Goal: Find specific page/section: Find specific page/section

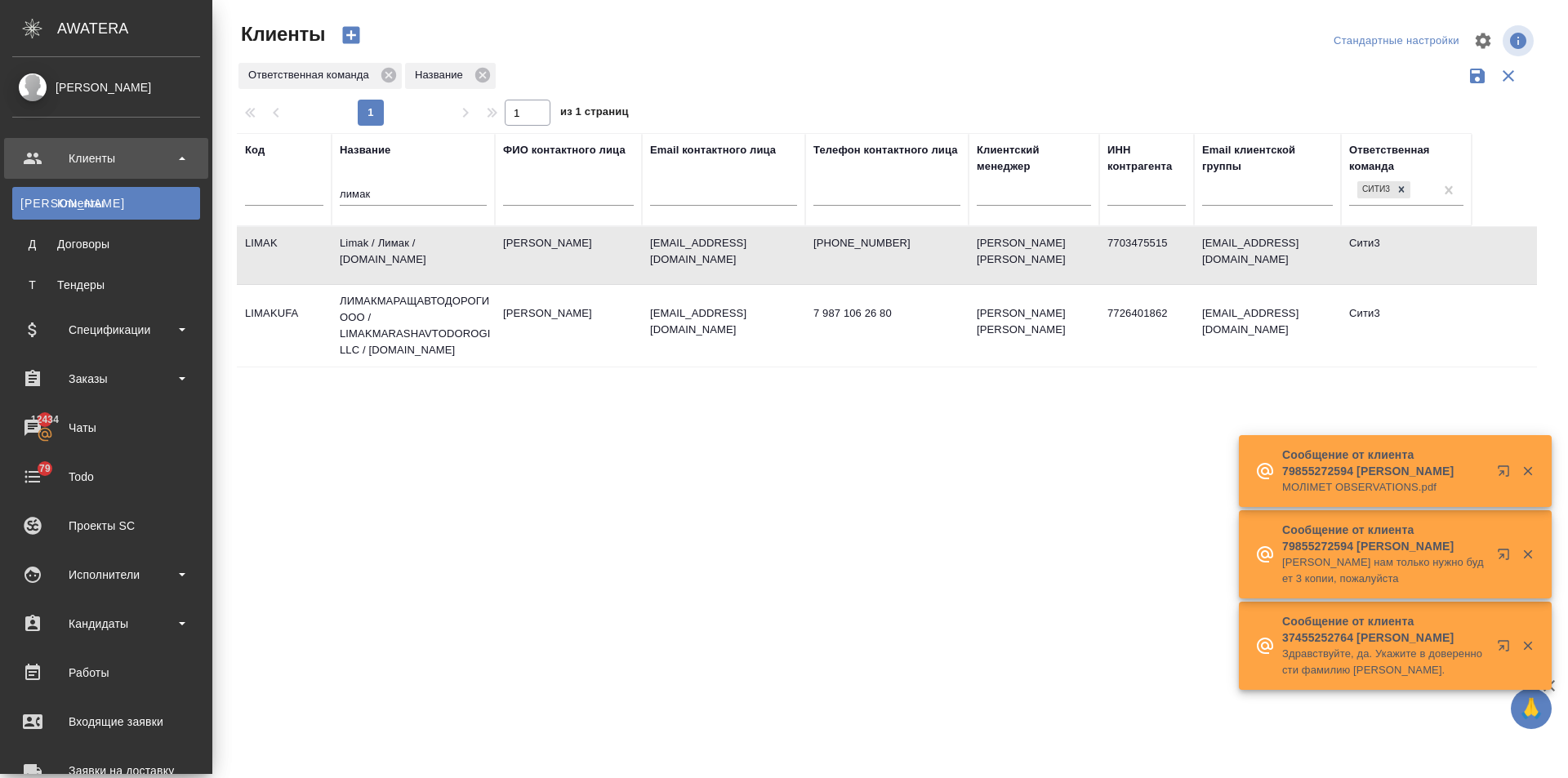
select select "RU"
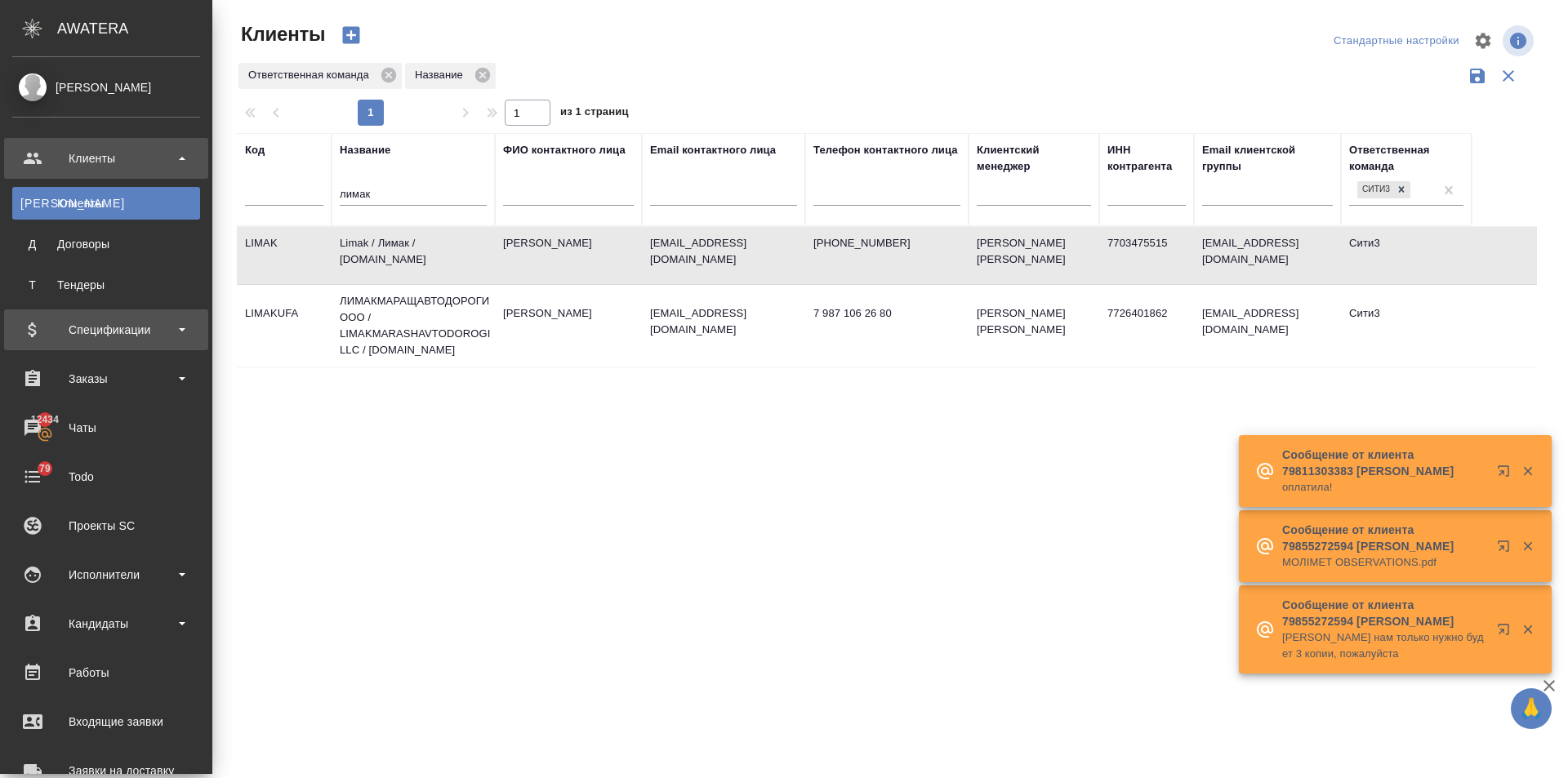
click at [81, 324] on div "Спецификации" at bounding box center [106, 329] width 188 height 25
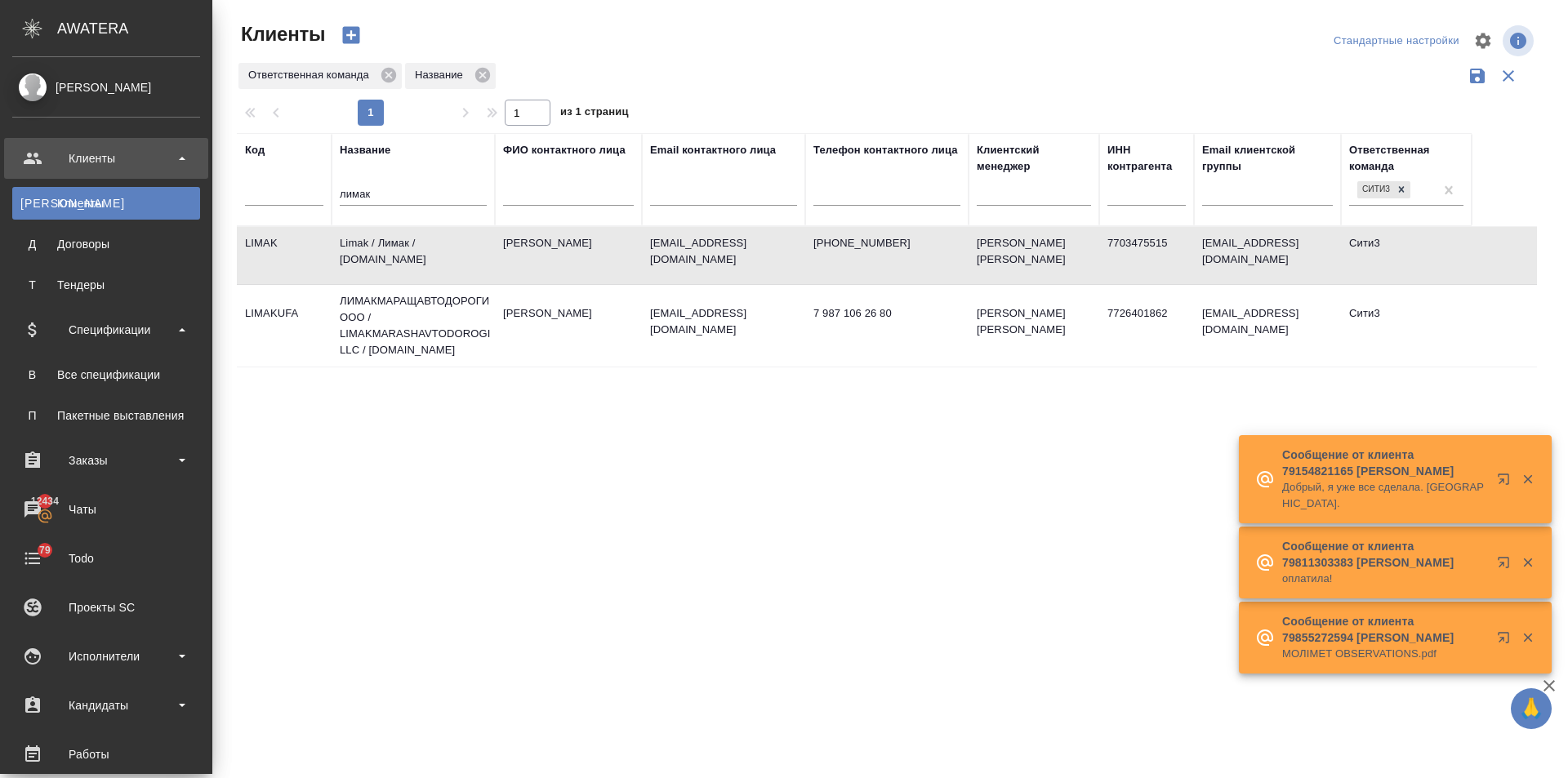
click at [93, 352] on ul "В Все спецификации П Пакетные выставления" at bounding box center [106, 391] width 213 height 82
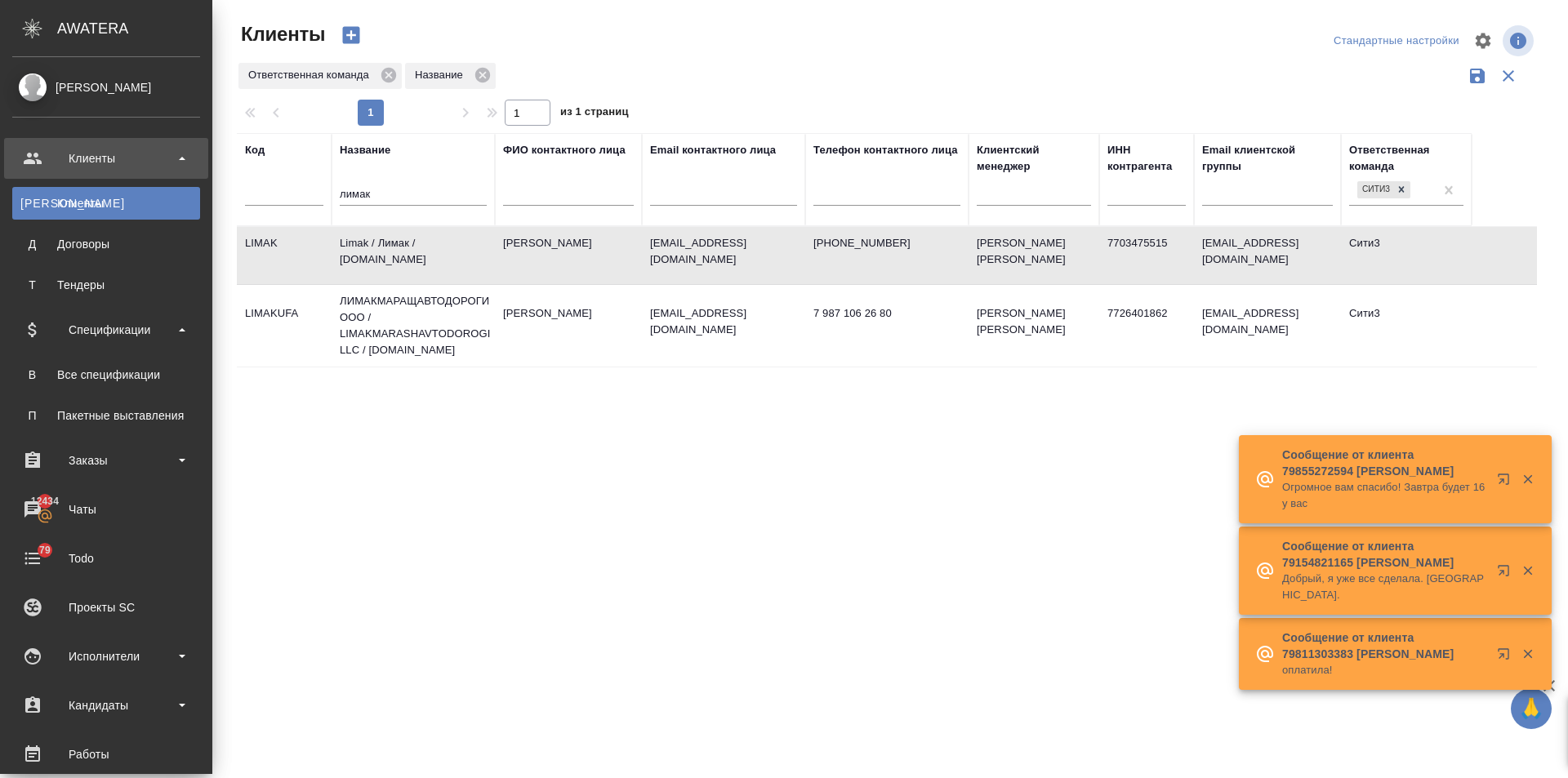
click at [97, 356] on ul "В Все спецификации П Пакетные выставления" at bounding box center [106, 391] width 213 height 82
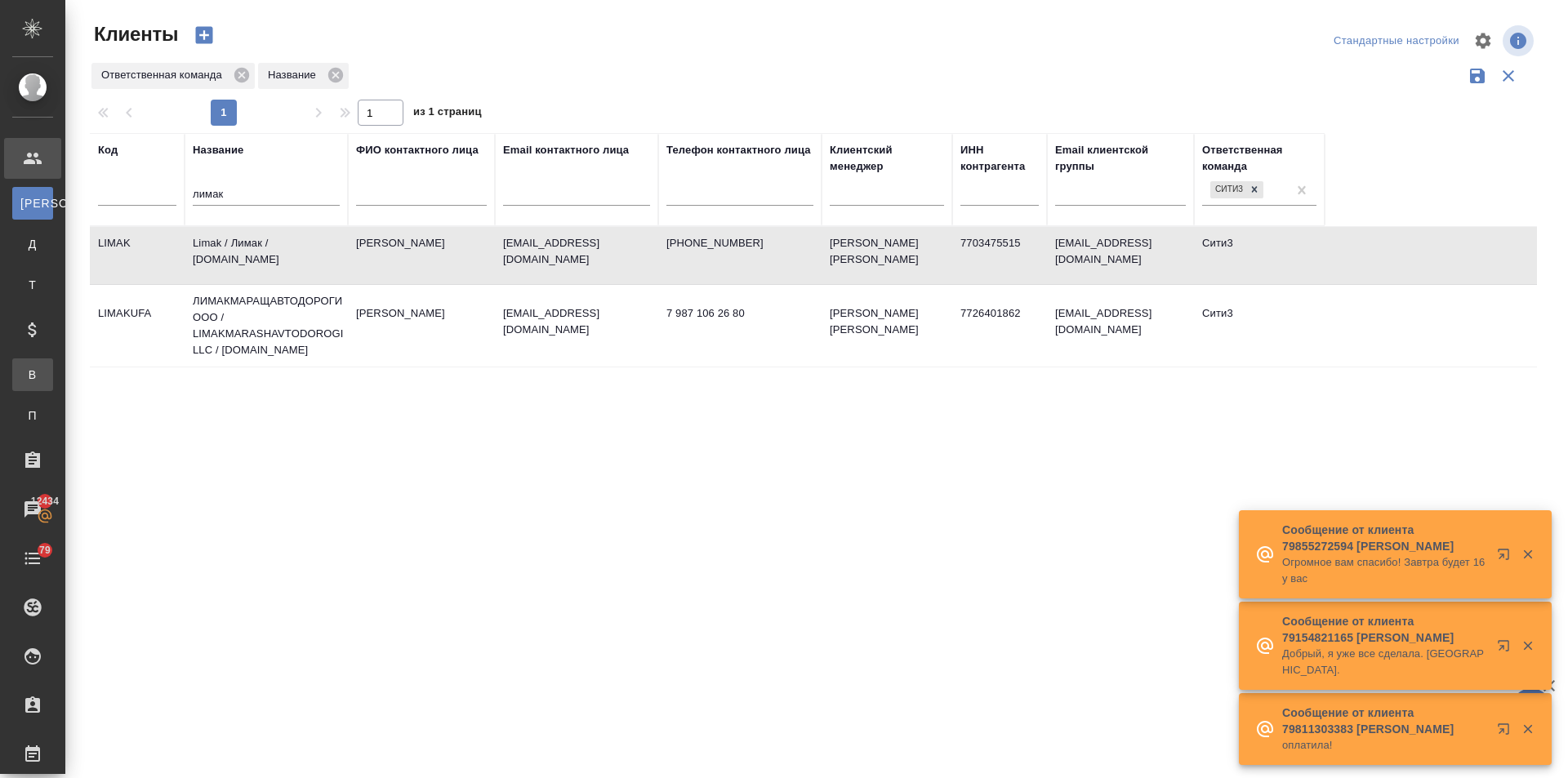
click at [53, 360] on link "В Все спецификации" at bounding box center [32, 375] width 40 height 33
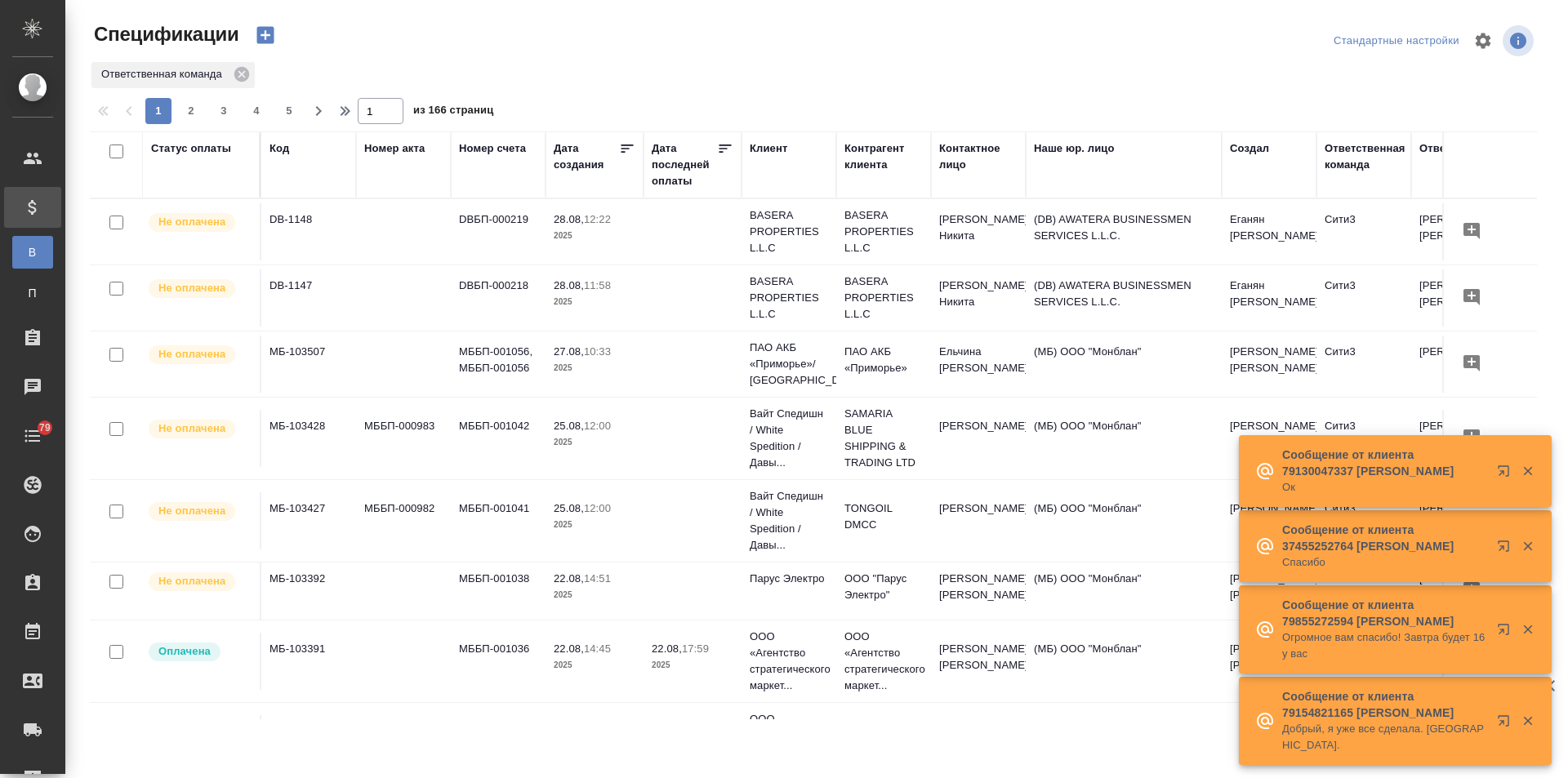
click at [211, 147] on div "Статус оплаты" at bounding box center [190, 149] width 80 height 17
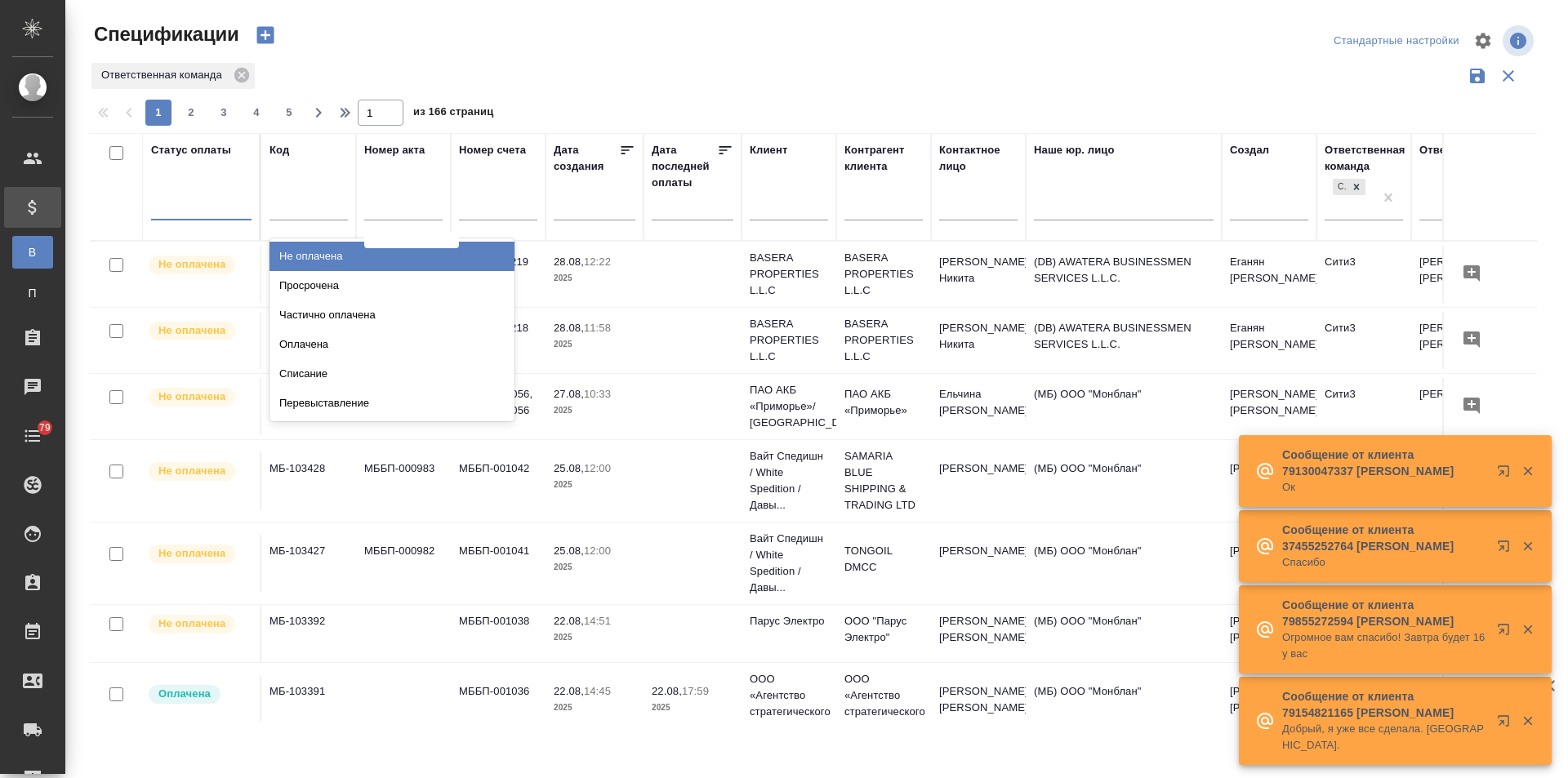
click at [207, 205] on div at bounding box center [201, 204] width 100 height 24
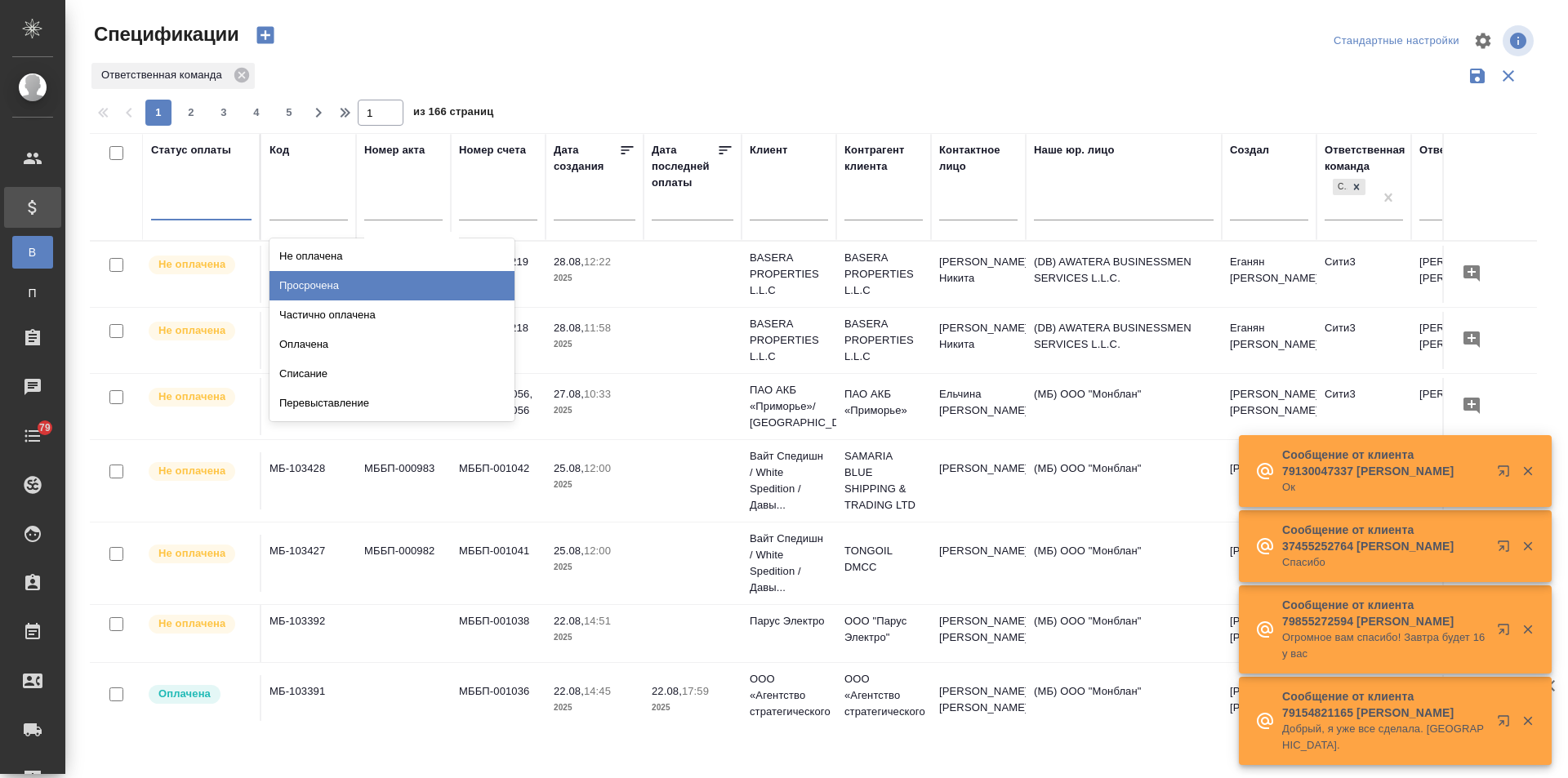
click at [301, 287] on div "Просрочена" at bounding box center [392, 286] width 245 height 29
